Goal: Information Seeking & Learning: Learn about a topic

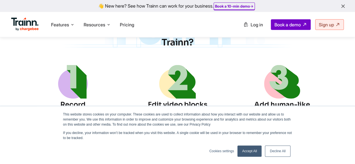
scroll to position [672, 0]
click at [248, 154] on link "Accept All" at bounding box center [250, 151] width 24 height 11
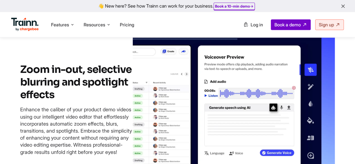
scroll to position [1267, 0]
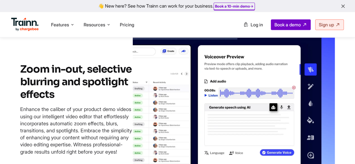
click at [209, 122] on img at bounding box center [234, 111] width 202 height 157
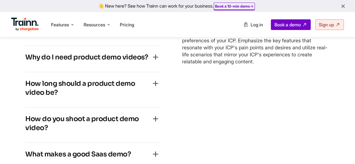
scroll to position [3143, 0]
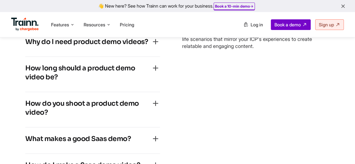
drag, startPoint x: 137, startPoint y: 77, endPoint x: 110, endPoint y: 74, distance: 26.8
click at [110, 74] on h4 "How long should a product demo video be?" at bounding box center [88, 73] width 126 height 18
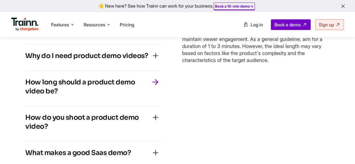
scroll to position [3163, 0]
click at [155, 85] on icon "button" at bounding box center [155, 82] width 9 height 9
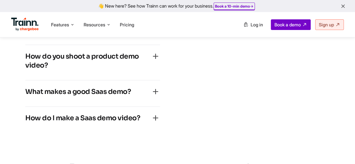
scroll to position [3224, 0]
click at [157, 96] on icon "button" at bounding box center [155, 91] width 9 height 9
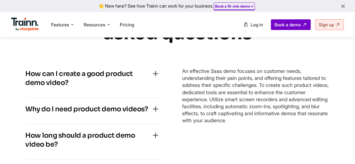
scroll to position [3098, 0]
click at [155, 98] on div "Why do I need product demo videos? Leveraging product demo videos can effective…" at bounding box center [92, 111] width 135 height 26
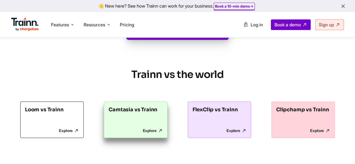
scroll to position [3417, 0]
click at [146, 128] on p "Explore" at bounding box center [136, 130] width 54 height 5
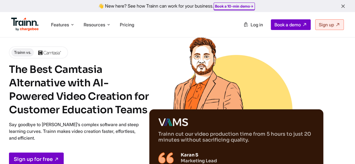
scroll to position [16, 0]
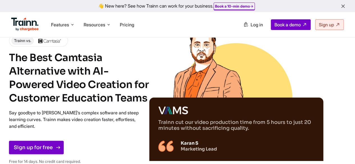
click at [34, 149] on link "Sign up for free" at bounding box center [36, 147] width 55 height 13
